Goal: Task Accomplishment & Management: Complete application form

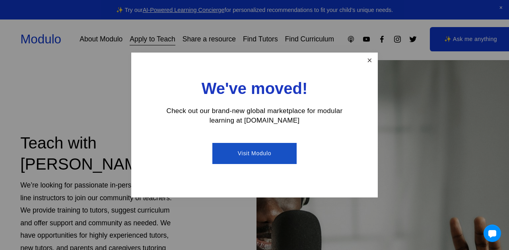
click at [369, 58] on link "Close" at bounding box center [370, 61] width 14 height 14
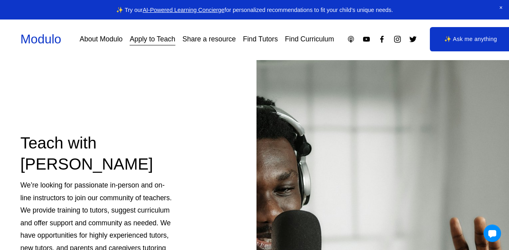
click at [161, 40] on link "Apply to Teach" at bounding box center [153, 39] width 46 height 14
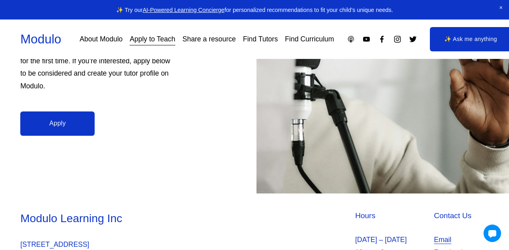
scroll to position [200, 0]
click at [60, 123] on link "Apply" at bounding box center [57, 123] width 74 height 25
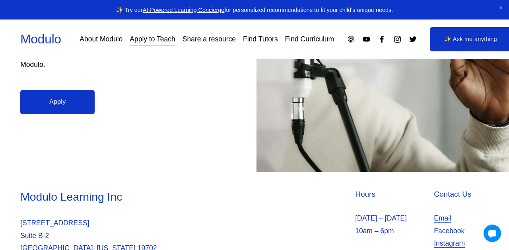
scroll to position [222, 0]
click at [262, 38] on link "Find Tutors" at bounding box center [260, 39] width 35 height 14
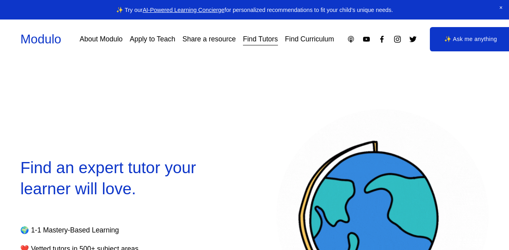
select select "**"
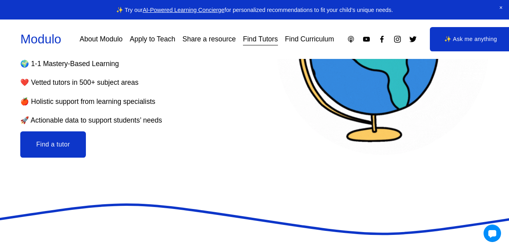
click at [66, 148] on button "Find a tutor" at bounding box center [53, 144] width 66 height 26
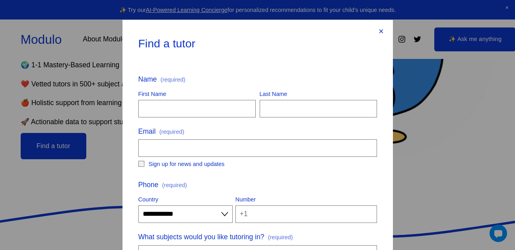
click at [377, 31] on div "×" at bounding box center [381, 31] width 9 height 9
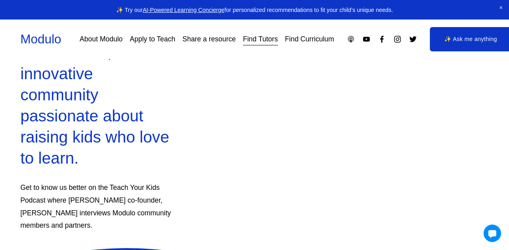
scroll to position [576, 0]
